Goal: Task Accomplishment & Management: Use online tool/utility

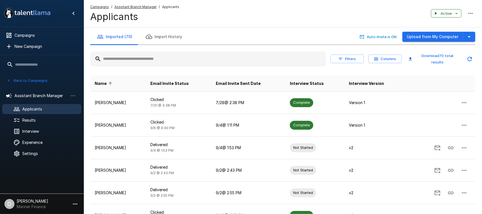
click at [26, 81] on button "Back to Campaigns" at bounding box center [27, 80] width 43 height 9
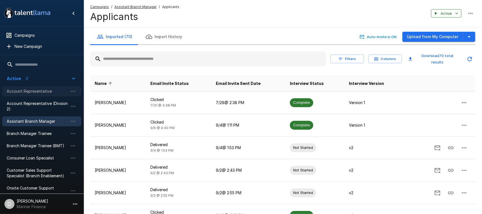
click at [28, 87] on div "Account Representative" at bounding box center [41, 91] width 79 height 10
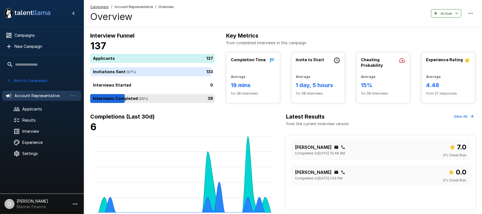
click at [140, 99] on div "38" at bounding box center [153, 98] width 127 height 9
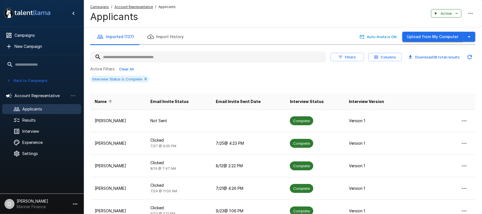
click at [448, 35] on button "Upload from My Computer" at bounding box center [432, 37] width 61 height 10
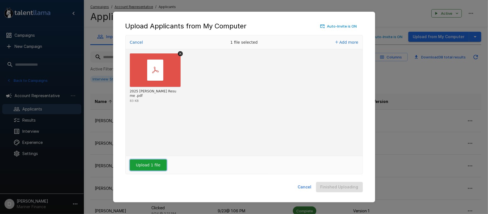
click at [141, 165] on button "Upload 1 file" at bounding box center [148, 165] width 37 height 11
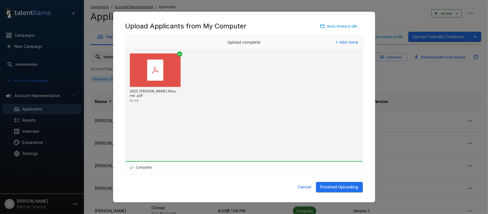
click at [345, 187] on button "Finished Uploading" at bounding box center [339, 187] width 47 height 10
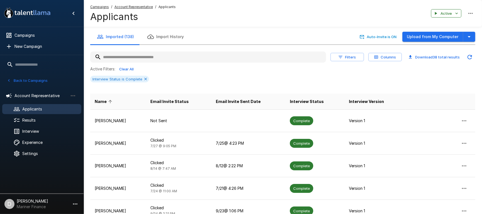
click at [35, 79] on button "Back to Campaigns" at bounding box center [27, 80] width 43 height 9
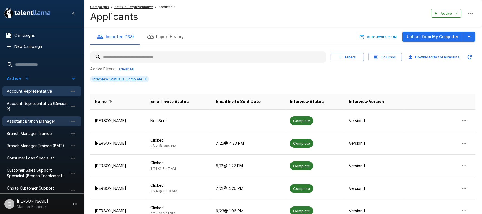
click at [39, 121] on span "Assistant Branch Manager" at bounding box center [37, 122] width 61 height 6
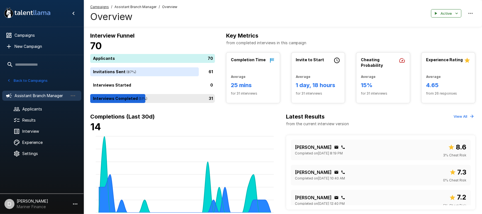
click at [151, 98] on div "31" at bounding box center [153, 98] width 127 height 9
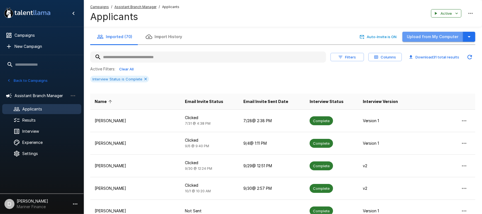
click at [436, 35] on button "Upload from My Computer" at bounding box center [432, 37] width 61 height 10
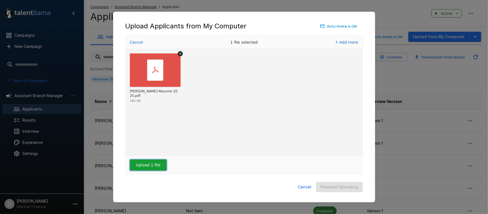
click at [148, 163] on button "Upload 1 file" at bounding box center [148, 165] width 37 height 11
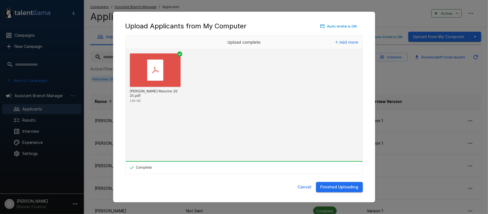
drag, startPoint x: 343, startPoint y: 185, endPoint x: 344, endPoint y: 183, distance: 3.0
click at [343, 185] on button "Finished Uploading" at bounding box center [339, 187] width 47 height 10
